Goal: Task Accomplishment & Management: Complete application form

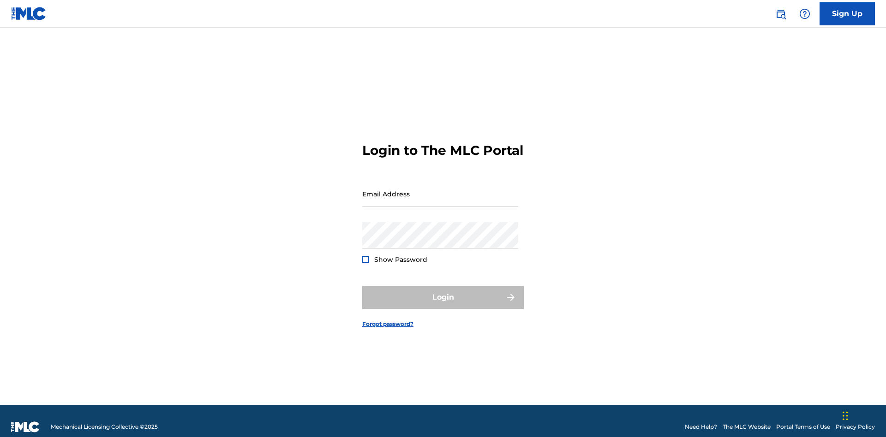
scroll to position [12, 0]
click at [847, 13] on link "Sign Up" at bounding box center [846, 13] width 55 height 23
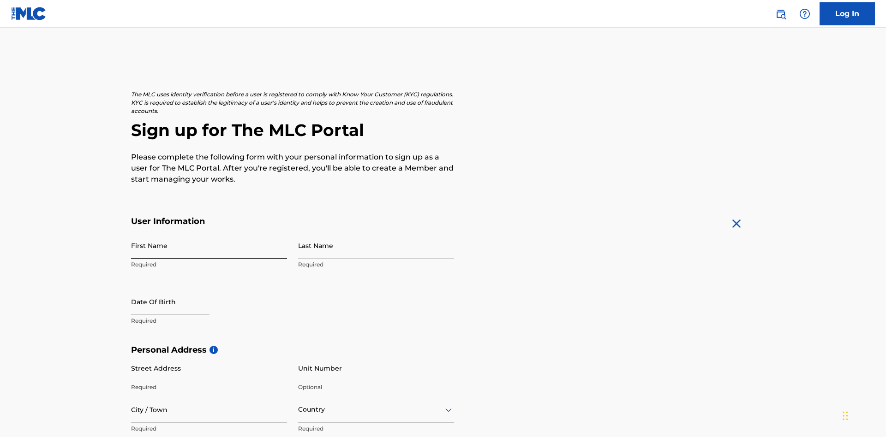
click at [209, 232] on input "First Name" at bounding box center [209, 245] width 156 height 26
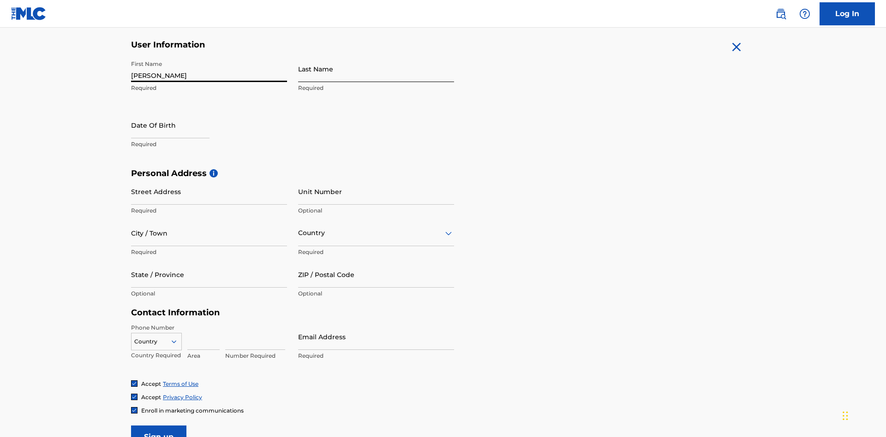
type input "[PERSON_NAME]"
click at [376, 69] on input "Last Name" at bounding box center [376, 69] width 156 height 26
type input "Ribble"
click at [178, 112] on input "text" at bounding box center [170, 125] width 78 height 26
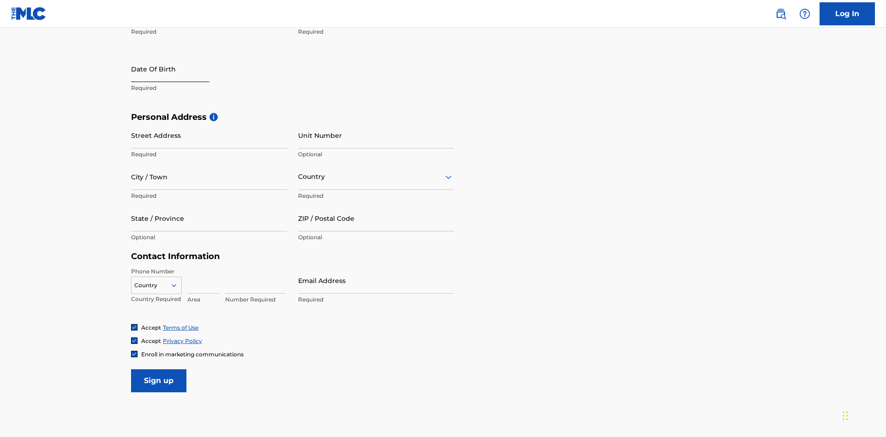
select select "8"
select select "2025"
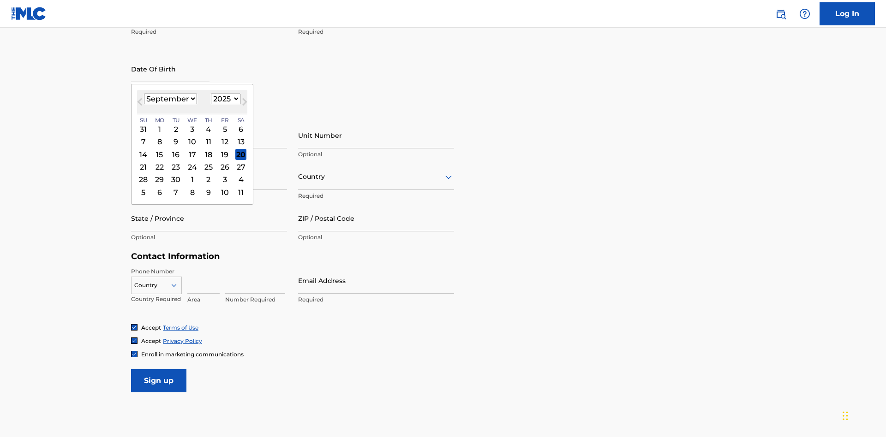
click at [170, 99] on select "January February March April May June July August September October November De…" at bounding box center [170, 99] width 53 height 11
select select "0"
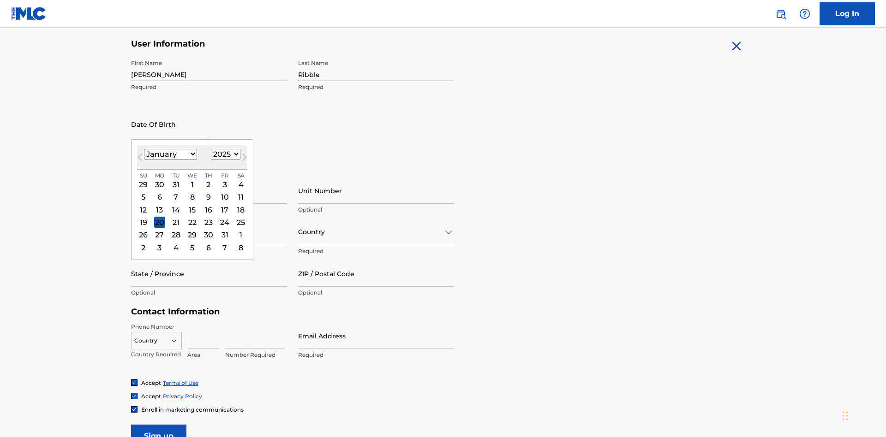
click at [224, 154] on select "1900 1901 1902 1903 1904 1905 1906 1907 1908 1909 1910 1911 1912 1913 1914 1915…" at bounding box center [226, 154] width 30 height 11
select select "1985"
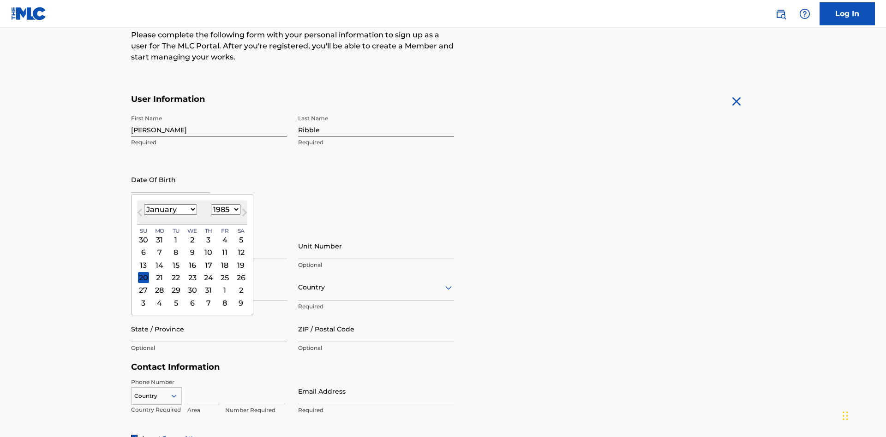
click at [224, 209] on select "1900 1901 1902 1903 1904 1905 1906 1907 1908 1909 1910 1911 1912 1913 1914 1915…" at bounding box center [226, 209] width 30 height 11
click at [175, 247] on div "8" at bounding box center [175, 252] width 11 height 11
type input "January 8 1985"
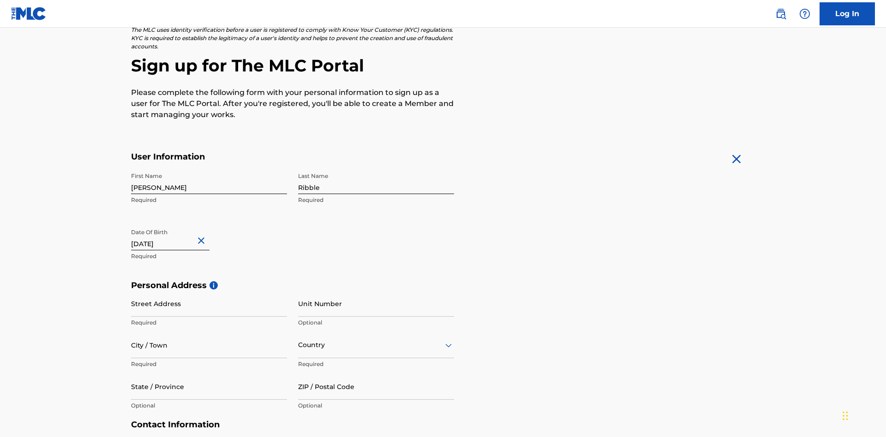
scroll to position [284, 0]
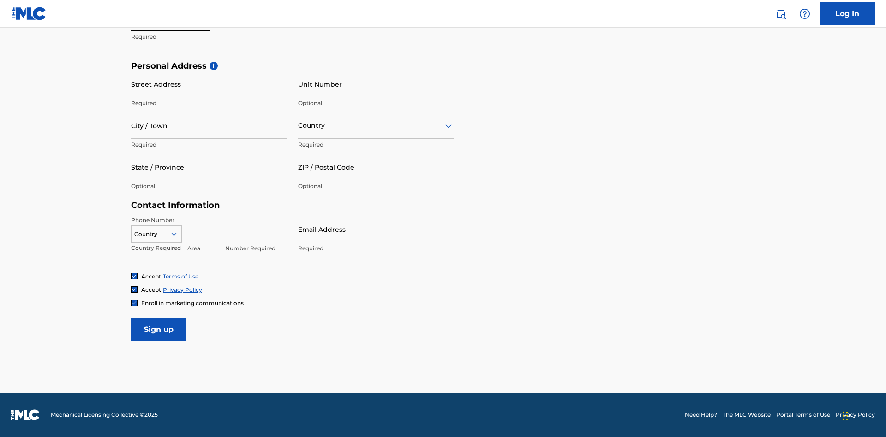
click at [209, 84] on input "Street Address" at bounding box center [209, 84] width 156 height 26
type input "9909 Elks Run Rd"
click at [209, 125] on input "City / Town" at bounding box center [209, 126] width 156 height 26
type input "Roseville"
click at [298, 125] on input "text" at bounding box center [299, 126] width 2 height 10
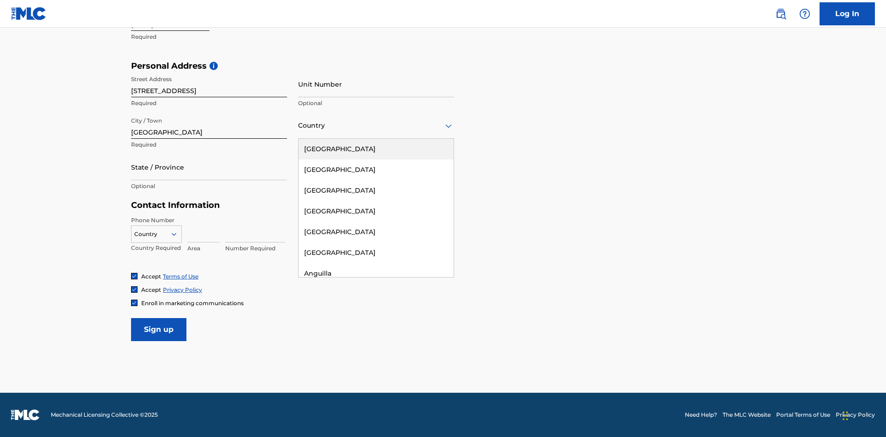
click at [376, 149] on div "United States" at bounding box center [375, 149] width 155 height 21
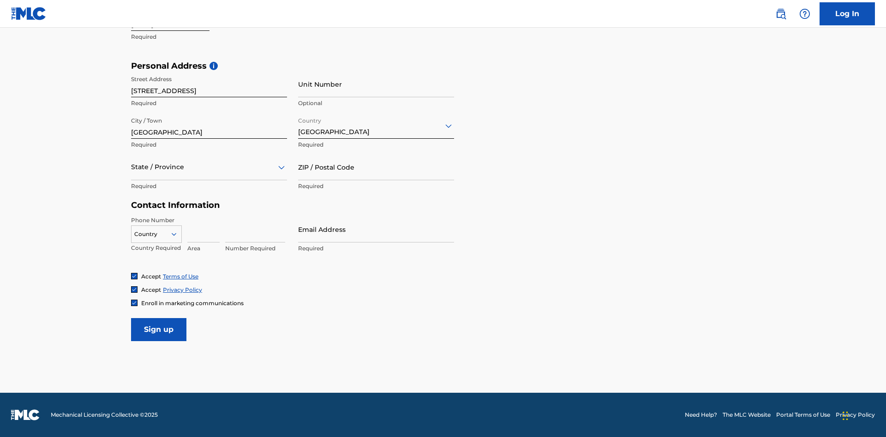
click at [209, 167] on div at bounding box center [209, 167] width 156 height 12
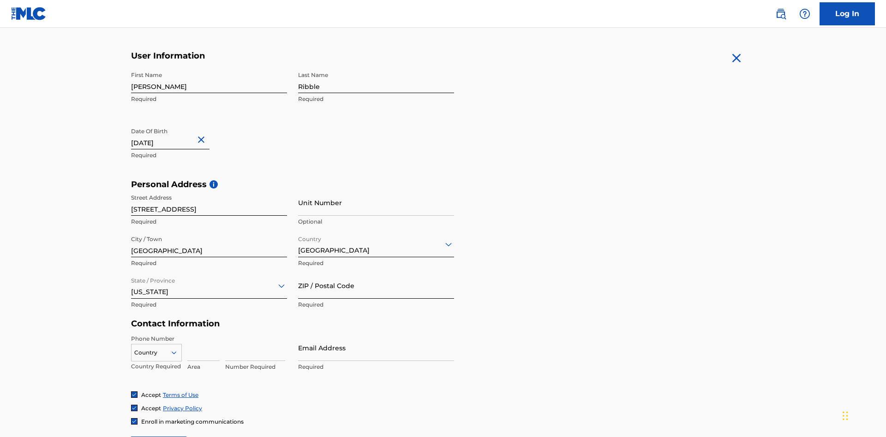
click at [376, 273] on input "ZIP / Postal Code" at bounding box center [376, 286] width 156 height 26
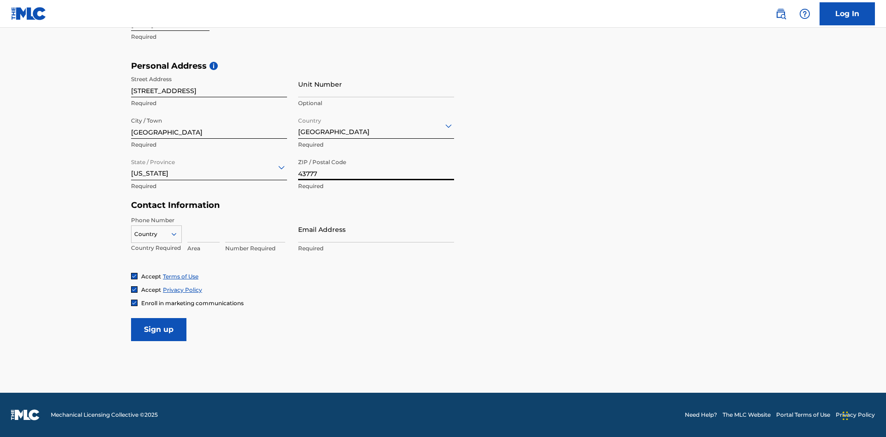
type input "43777"
click at [178, 234] on icon at bounding box center [174, 234] width 8 height 8
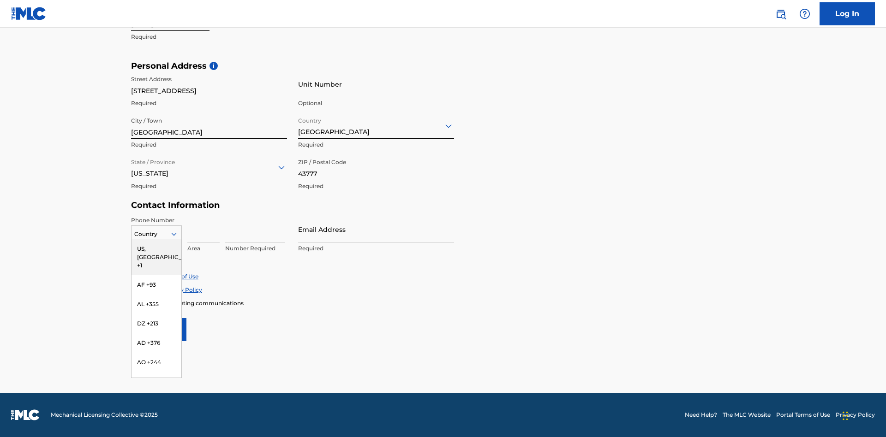
click at [156, 249] on div "US, CA +1" at bounding box center [156, 257] width 50 height 36
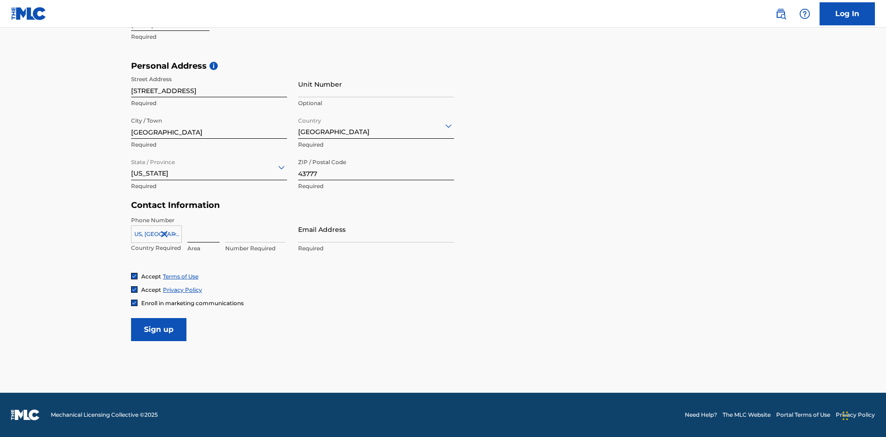
click at [203, 229] on input at bounding box center [203, 229] width 32 height 26
type input "740"
click at [255, 229] on input at bounding box center [255, 229] width 60 height 26
type input "8086351"
click at [376, 229] on input "Email Address" at bounding box center [376, 229] width 156 height 26
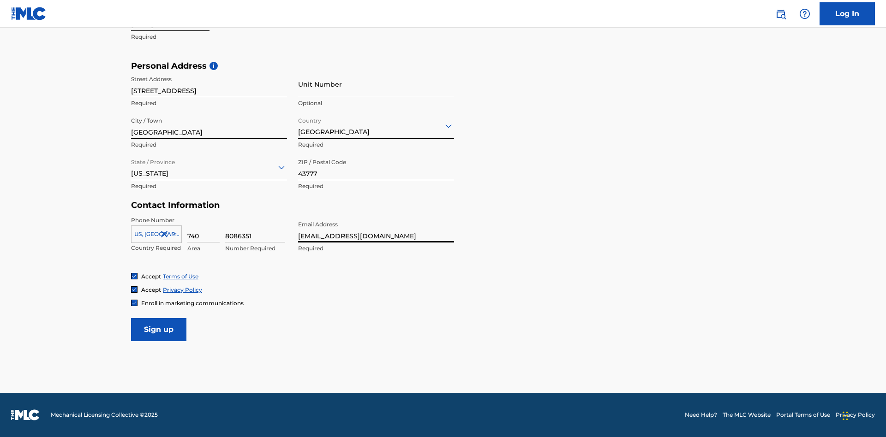
scroll to position [0, 25]
type input "[EMAIL_ADDRESS][DOMAIN_NAME]"
click at [159, 329] on input "Sign up" at bounding box center [158, 329] width 55 height 23
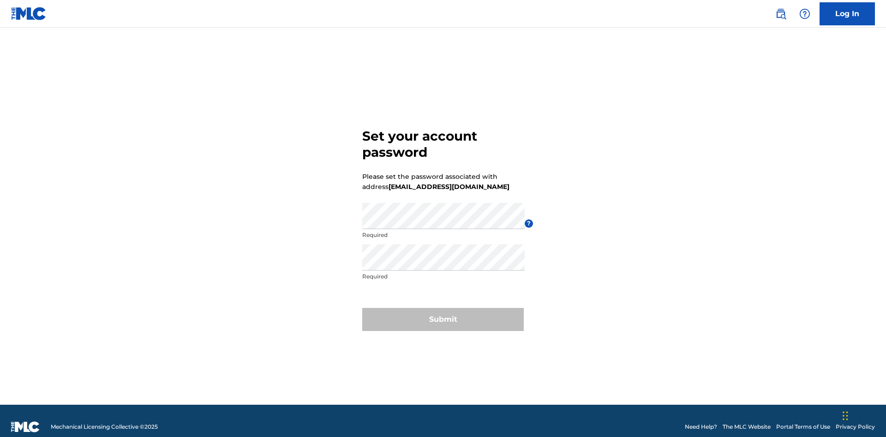
scroll to position [12, 0]
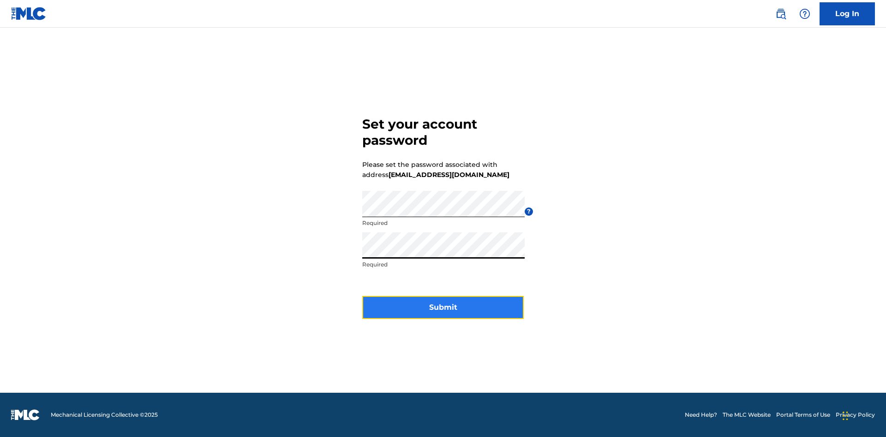
click at [443, 313] on button "Submit" at bounding box center [442, 307] width 161 height 23
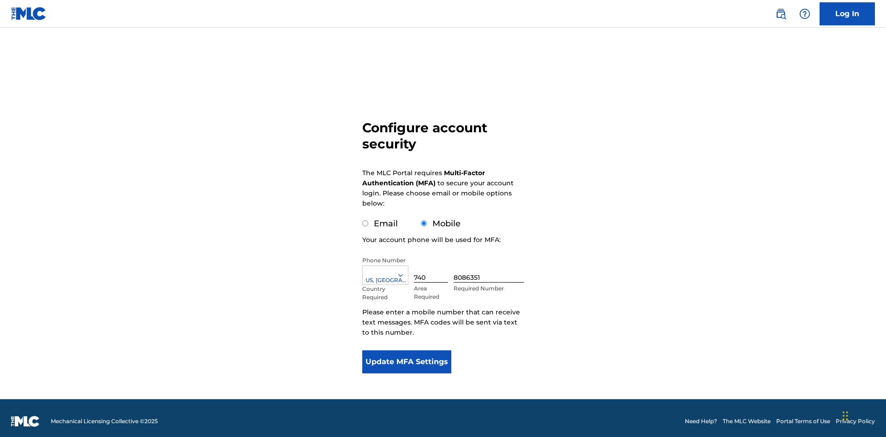
scroll to position [9, 0]
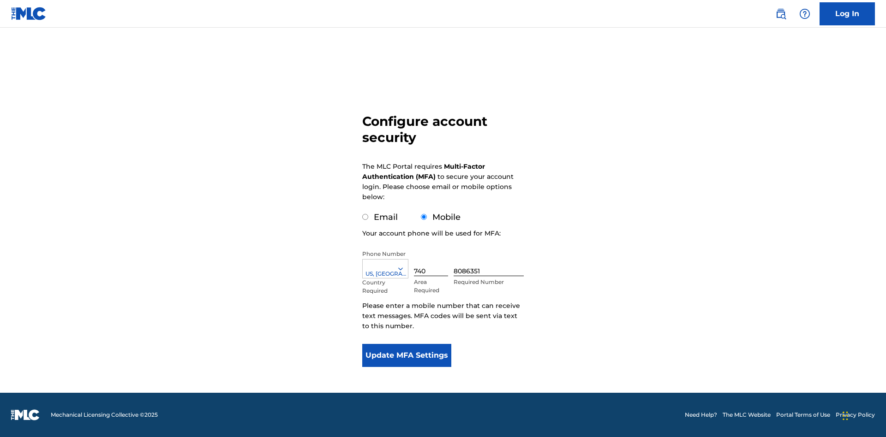
click at [365, 217] on input "Email" at bounding box center [365, 217] width 6 height 6
radio input "true"
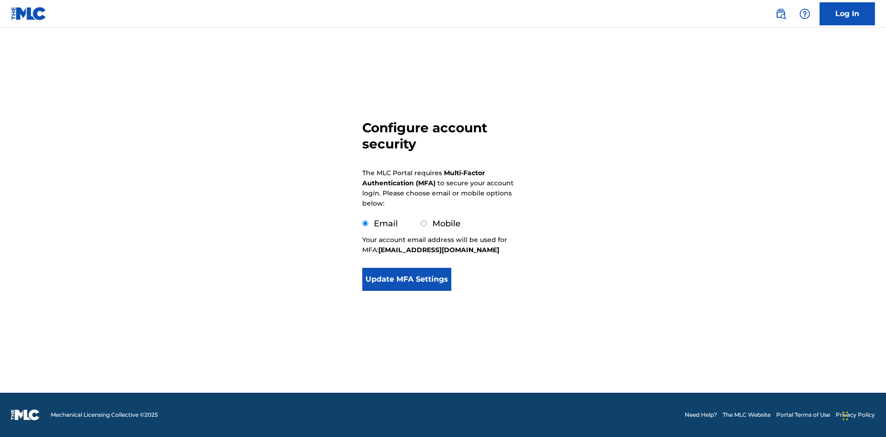
scroll to position [0, 0]
click at [406, 291] on button "Update MFA Settings" at bounding box center [406, 279] width 89 height 23
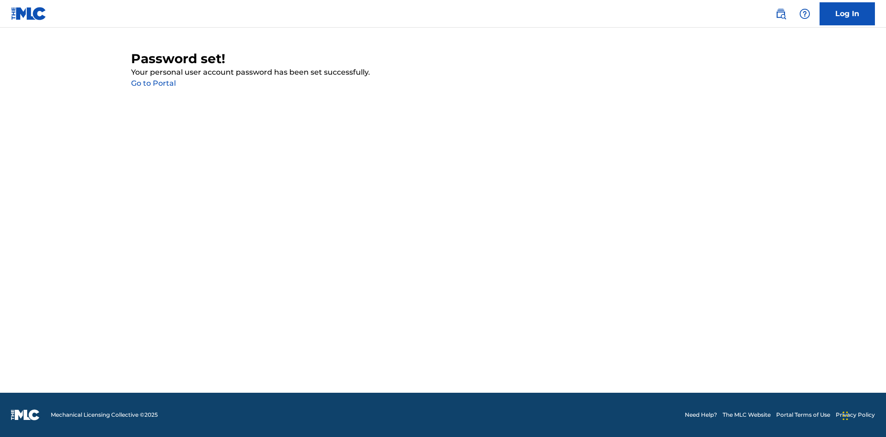
click at [153, 83] on link "Go to Portal" at bounding box center [153, 83] width 45 height 9
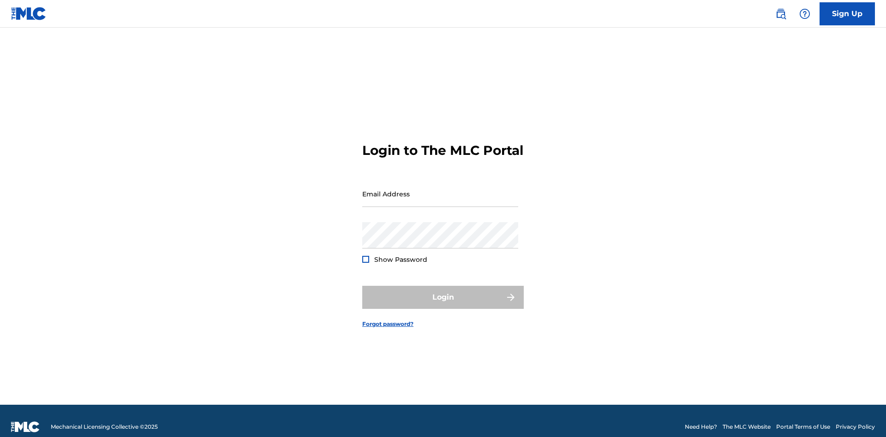
scroll to position [12, 0]
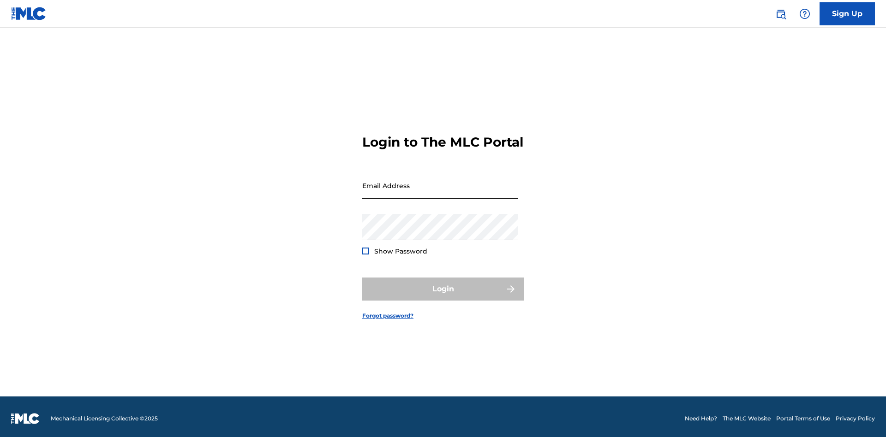
click at [440, 190] on input "Email Address" at bounding box center [440, 185] width 156 height 26
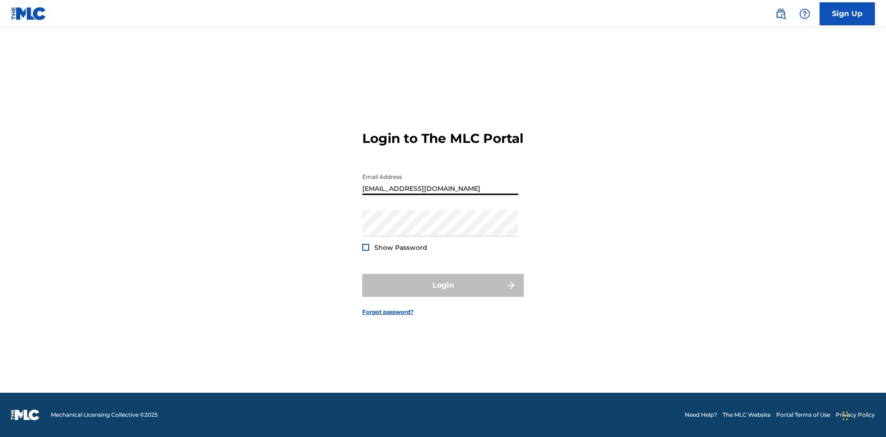
scroll to position [0, 25]
type input "[EMAIL_ADDRESS][DOMAIN_NAME]"
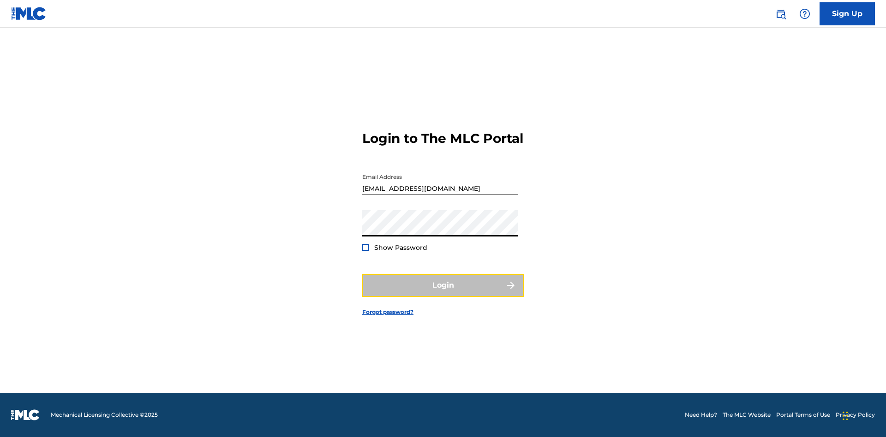
click at [443, 293] on button "Login" at bounding box center [442, 285] width 161 height 23
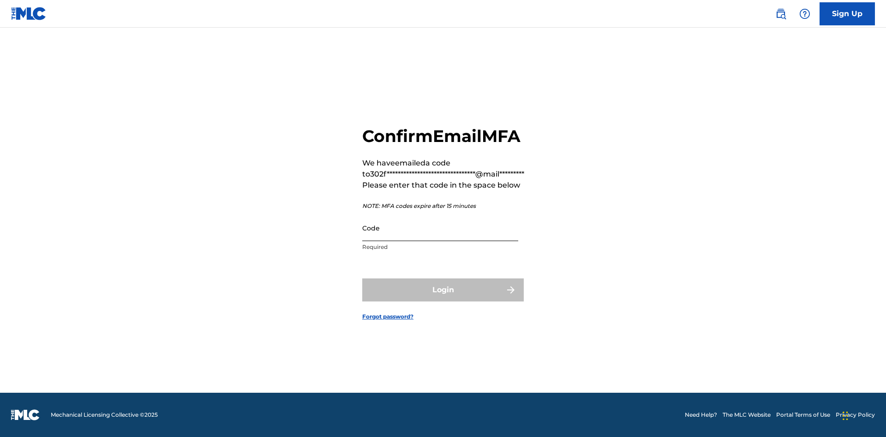
click at [440, 228] on input "Code" at bounding box center [440, 228] width 156 height 26
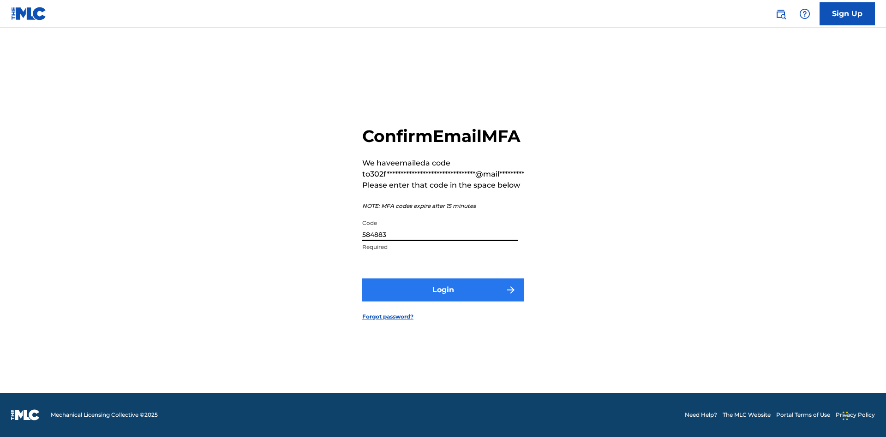
type input "584883"
click at [443, 290] on button "Login" at bounding box center [442, 290] width 161 height 23
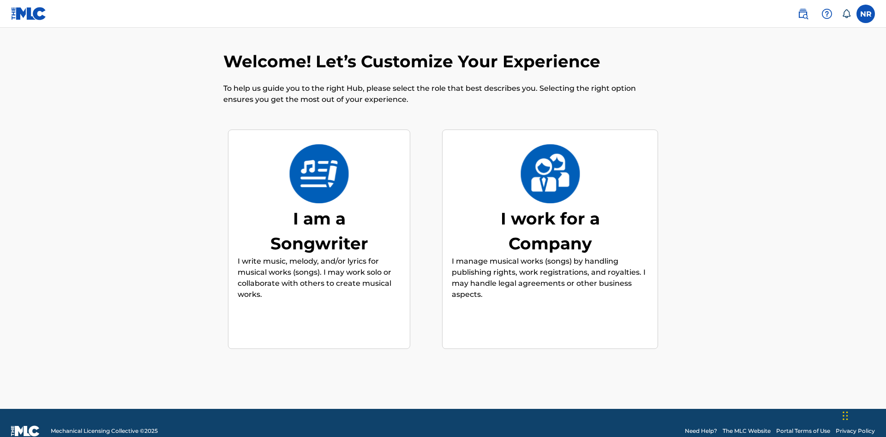
scroll to position [21, 0]
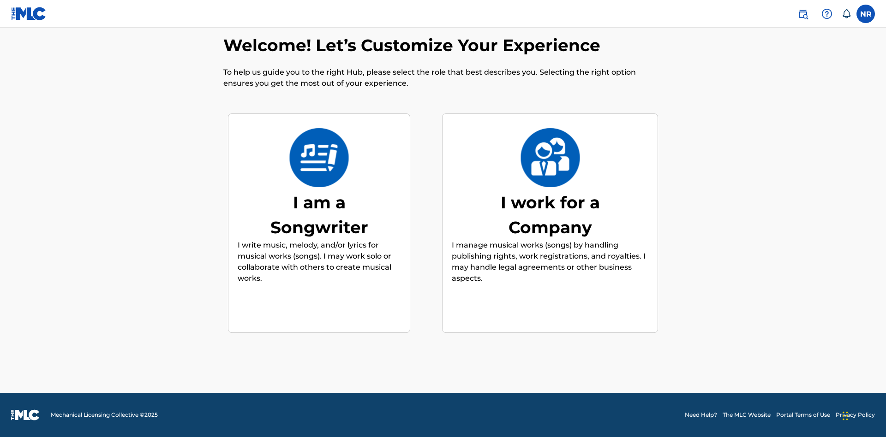
click at [319, 214] on div "I am a Songwriter" at bounding box center [319, 215] width 138 height 50
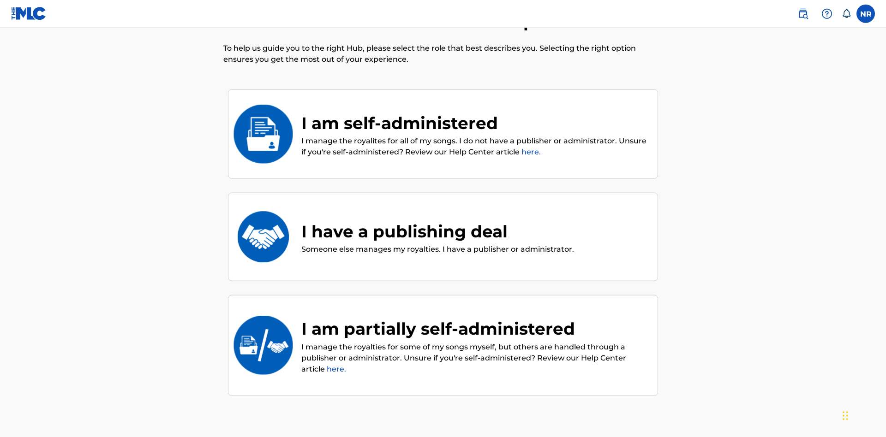
scroll to position [42, 0]
